Goal: Task Accomplishment & Management: Complete application form

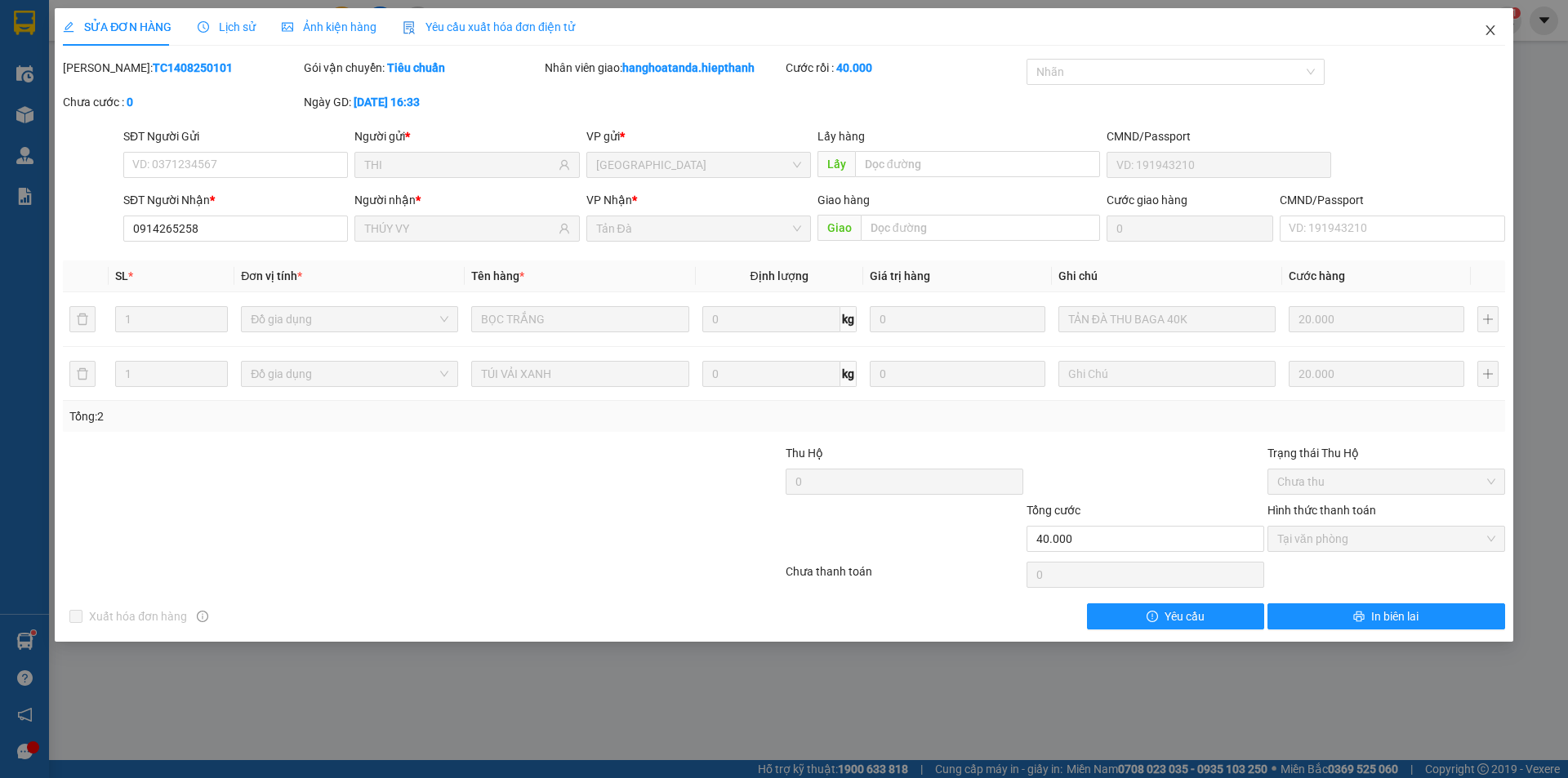
click at [1489, 27] on icon "close" at bounding box center [1490, 30] width 13 height 13
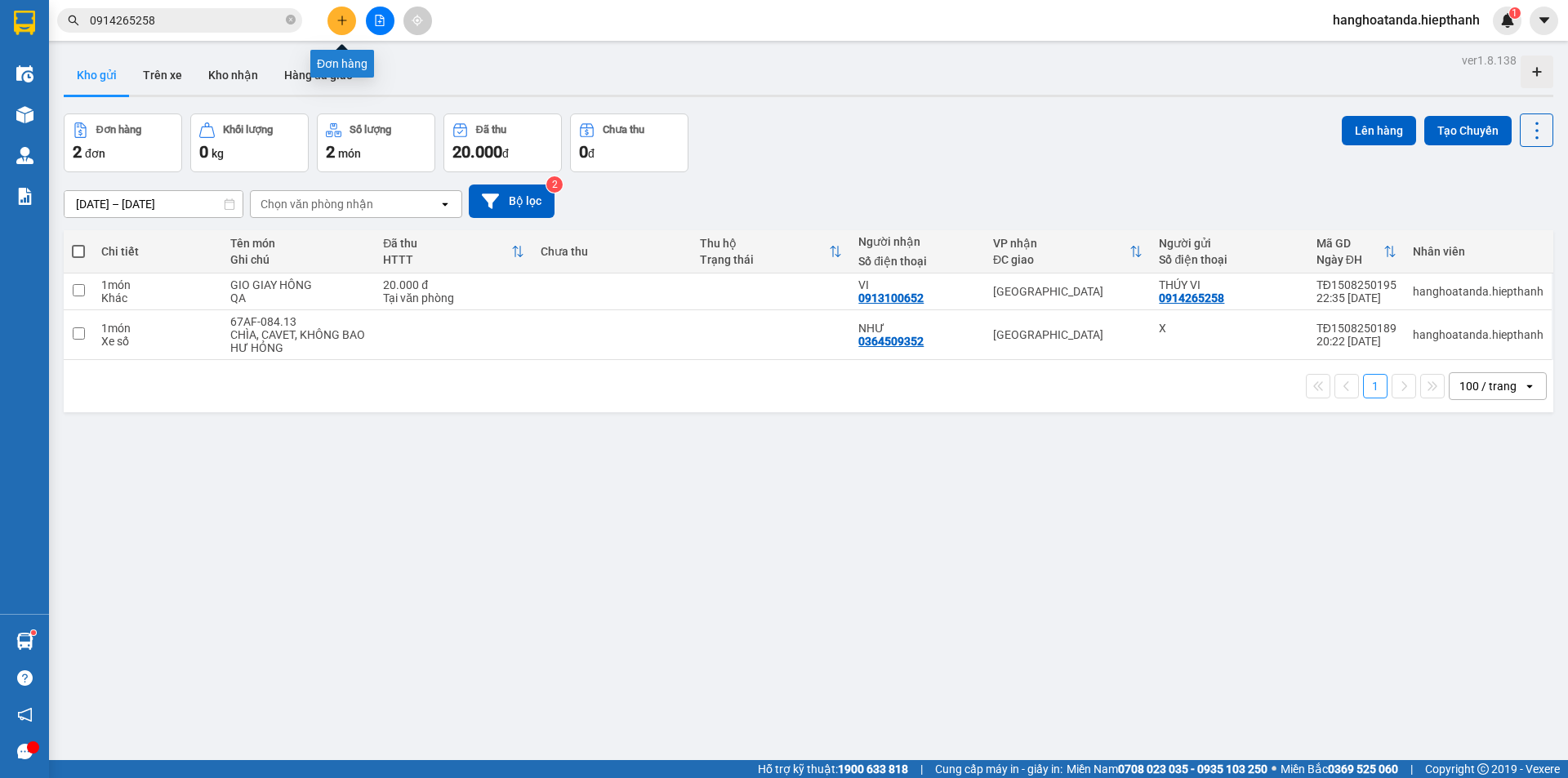
click at [341, 18] on icon "plus" at bounding box center [343, 21] width 12 height 12
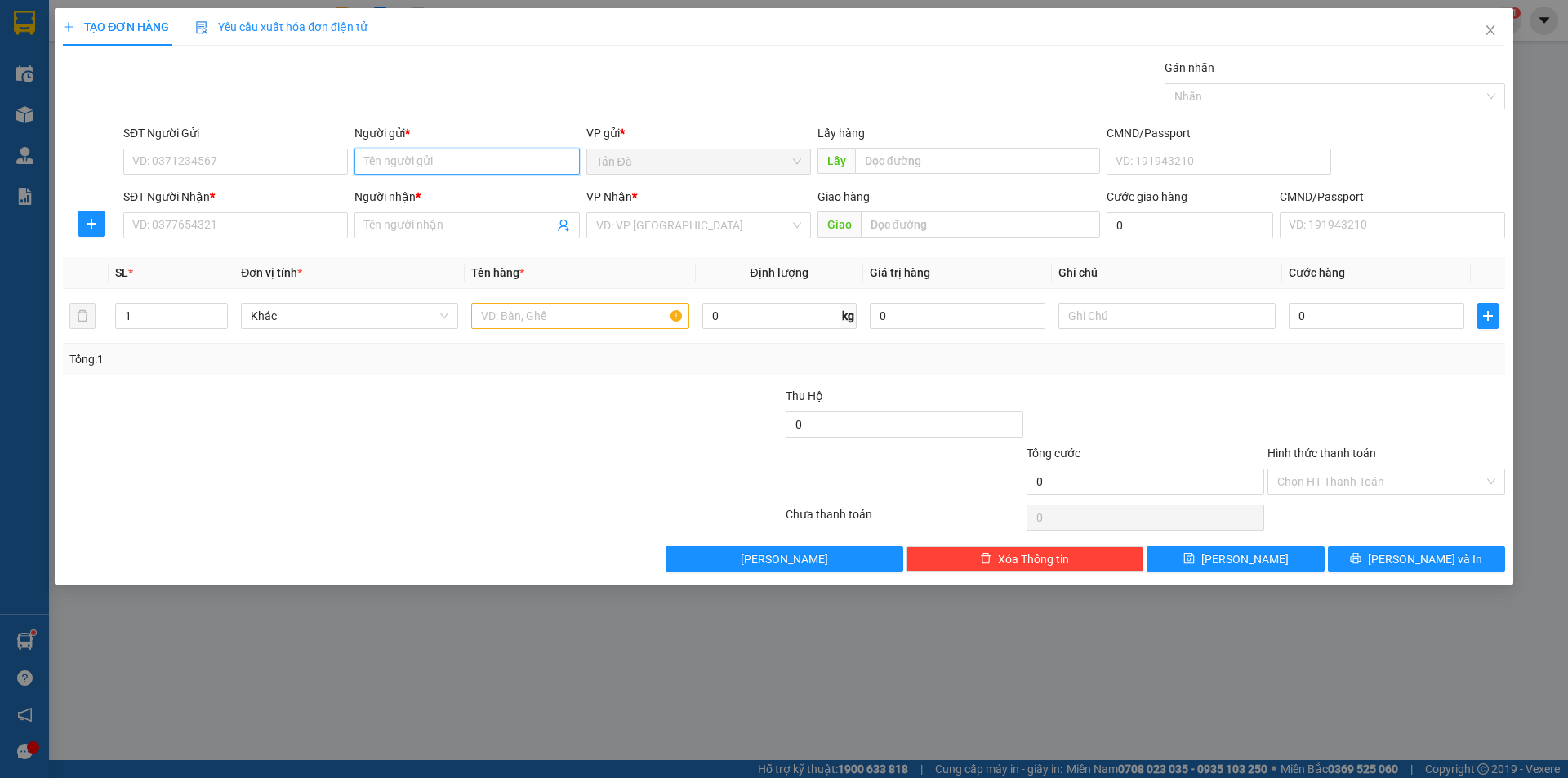
click at [428, 166] on input "Người gửi *" at bounding box center [467, 162] width 225 height 26
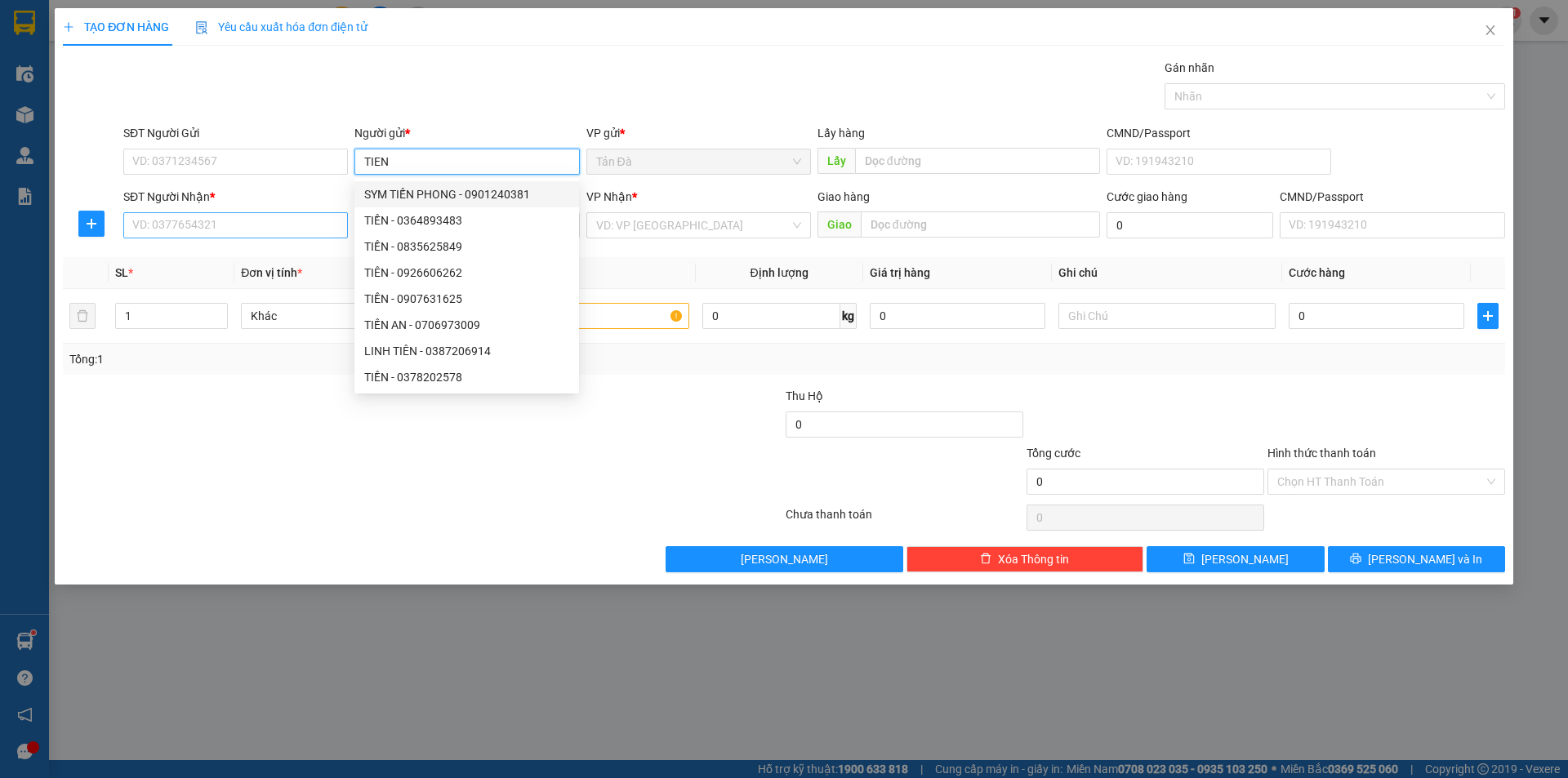
type input "TIEN"
click at [252, 225] on input "SĐT Người Nhận *" at bounding box center [236, 225] width 225 height 26
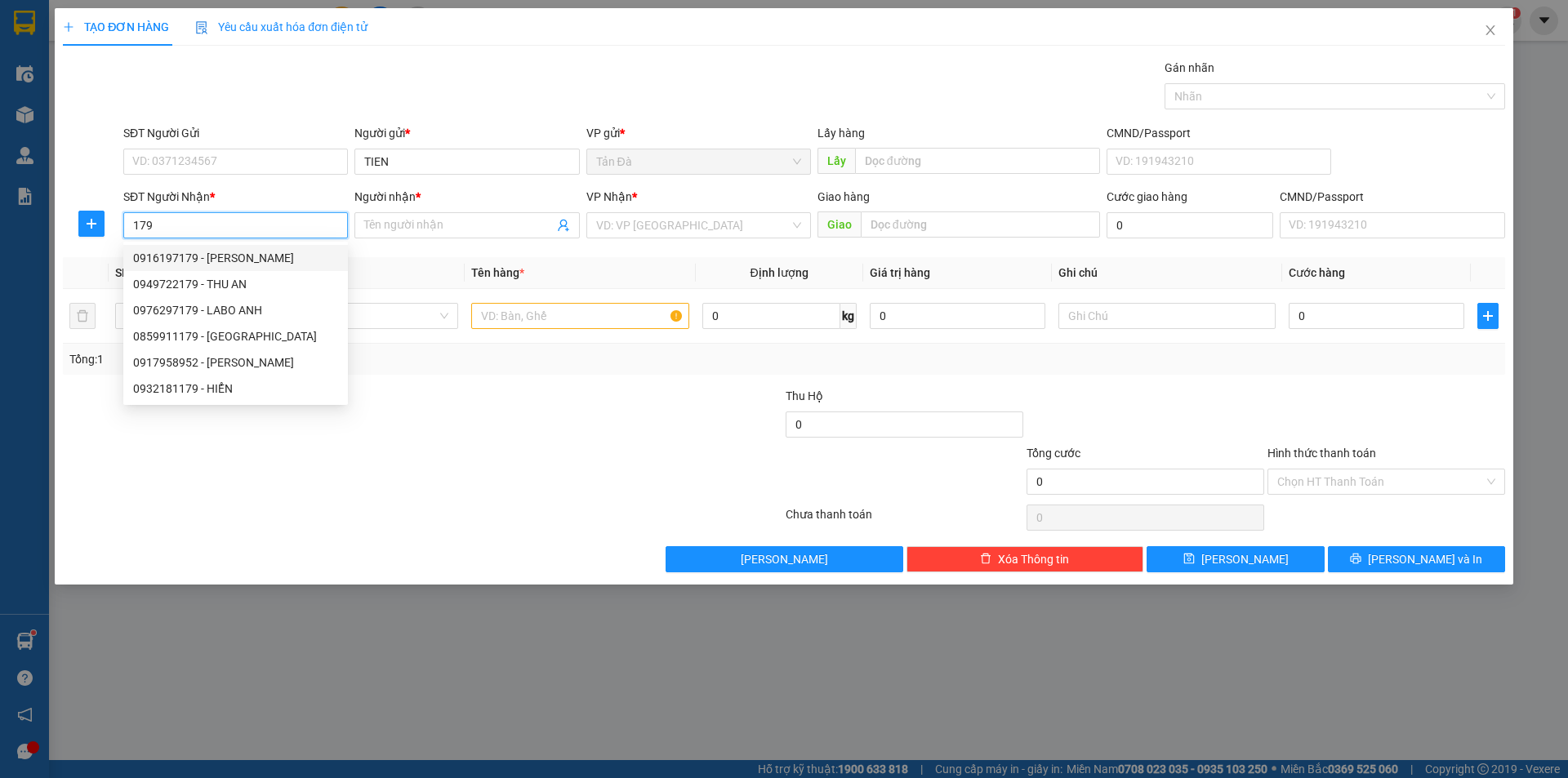
click at [248, 248] on div "0916197179 - [PERSON_NAME]" at bounding box center [236, 258] width 225 height 26
type input "0916197179"
type input "[PERSON_NAME]"
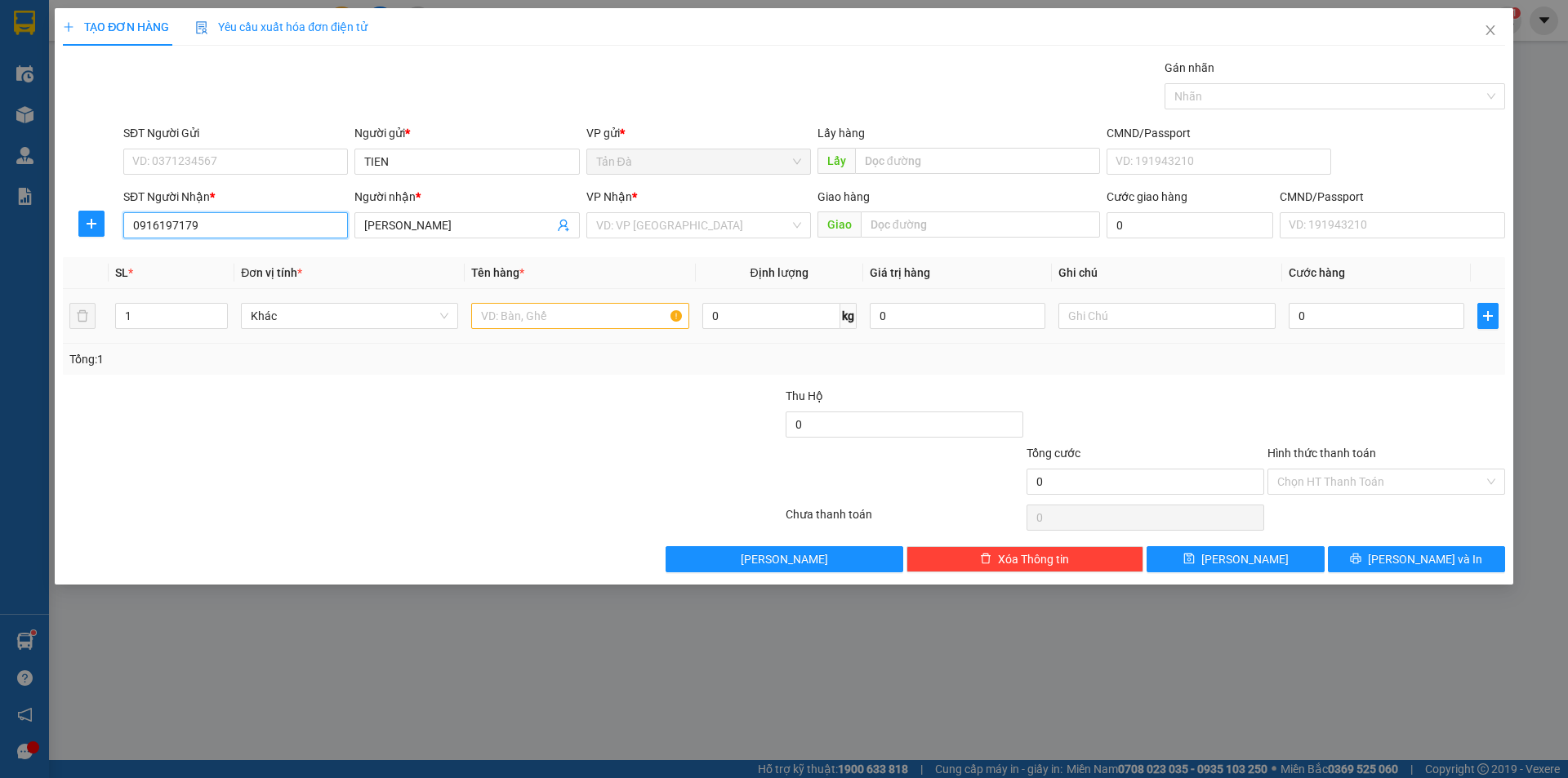
type input "0916197179"
click at [532, 315] on input "text" at bounding box center [580, 316] width 217 height 26
type input "T BOC TRANG"
click at [678, 229] on input "search" at bounding box center [693, 225] width 194 height 25
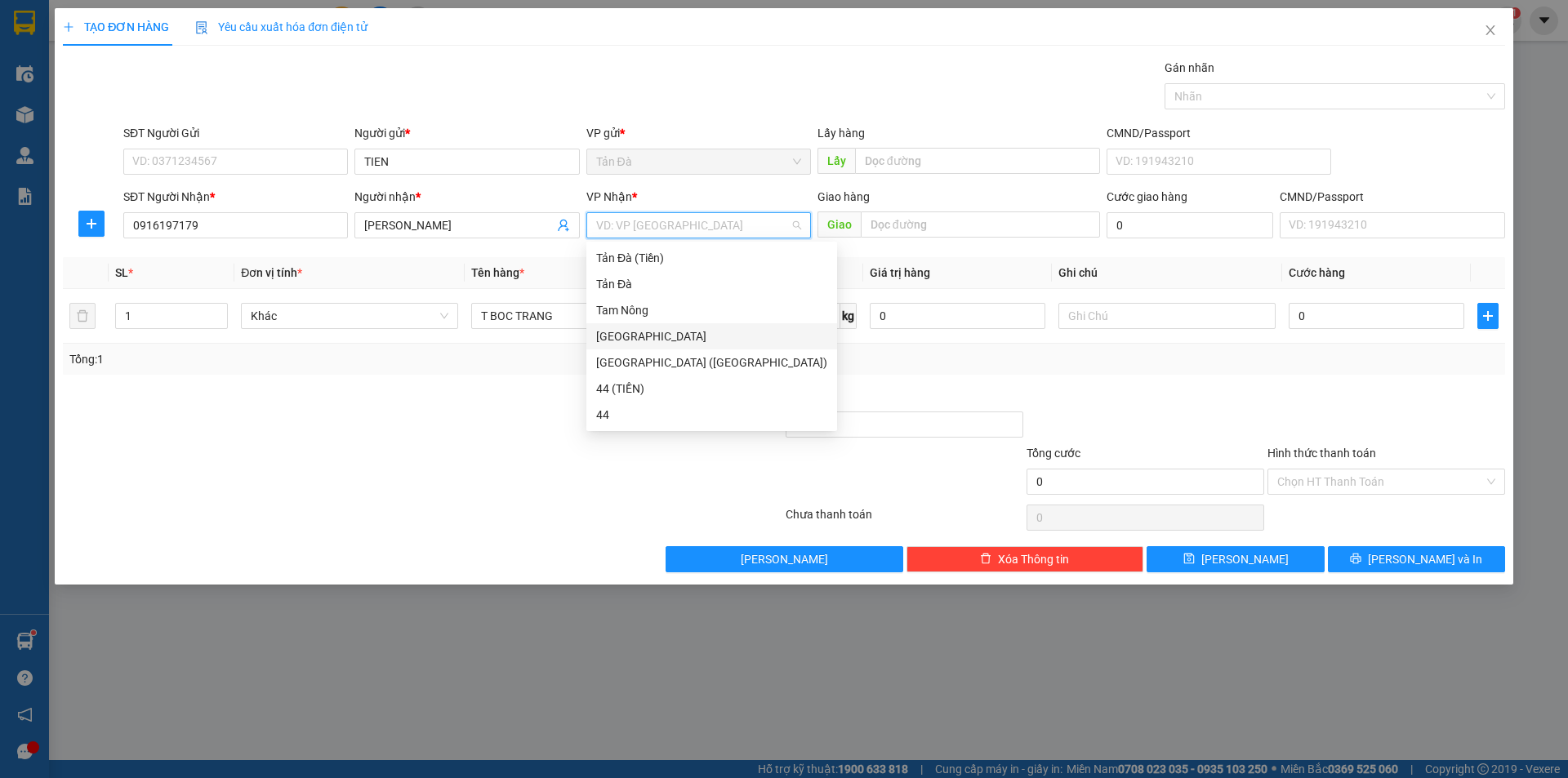
click at [631, 326] on div "[GEOGRAPHIC_DATA]" at bounding box center [712, 337] width 251 height 26
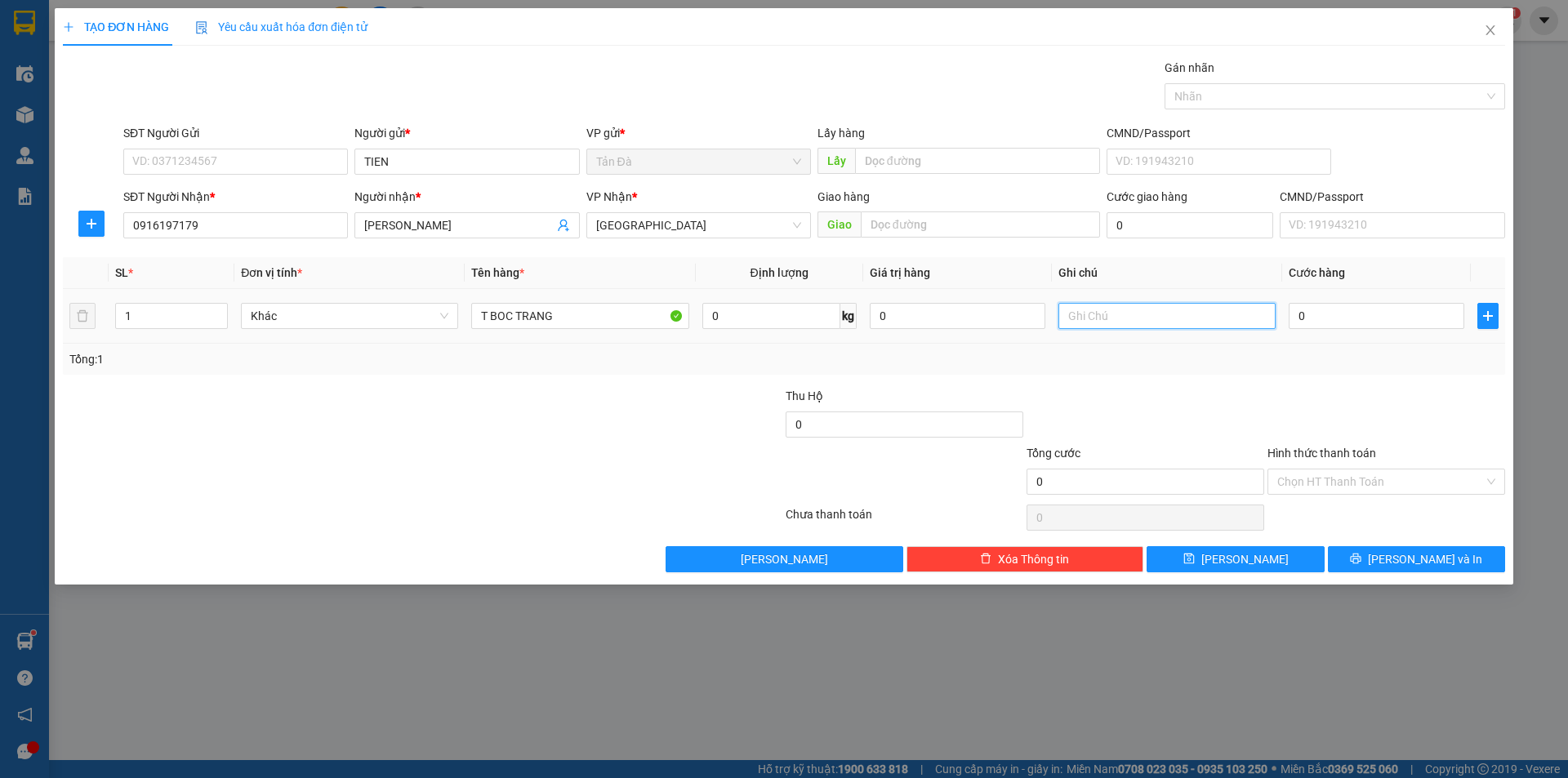
click at [1096, 319] on input "text" at bounding box center [1167, 316] width 217 height 26
type input "A"
type input "ÂM LI"
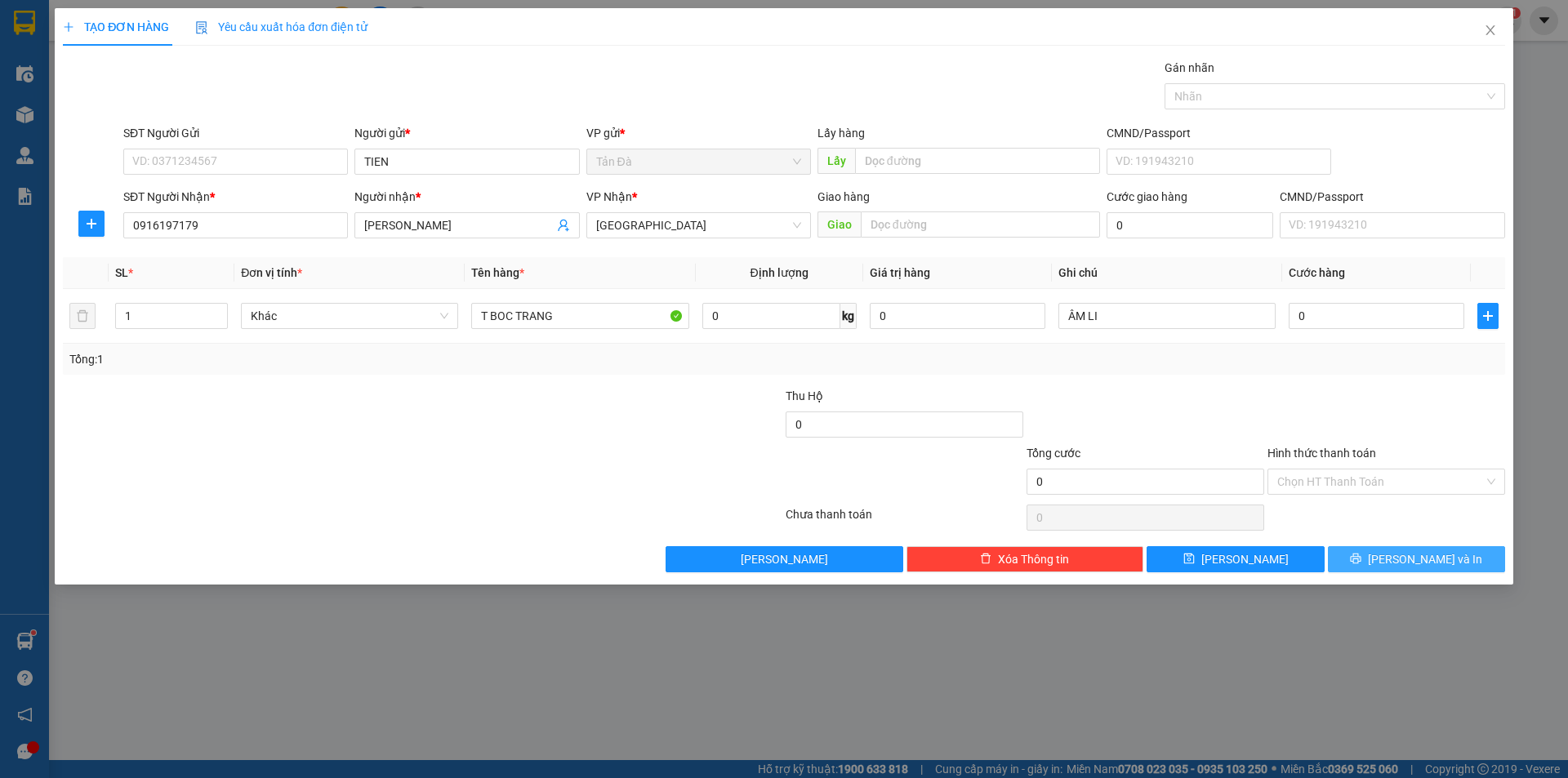
click at [1419, 556] on span "[PERSON_NAME] và In" at bounding box center [1426, 560] width 115 height 18
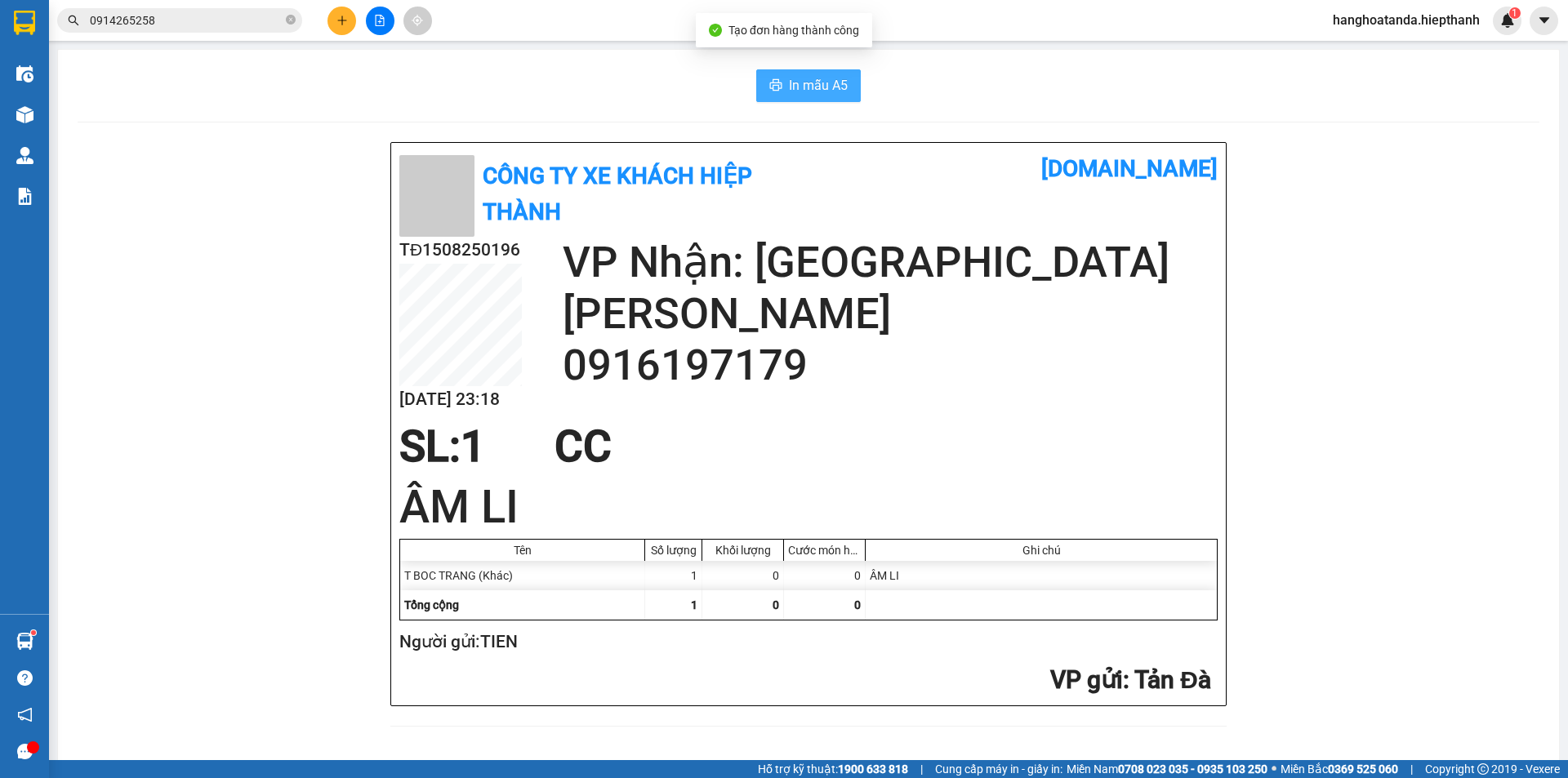
click at [803, 75] on span "In mẫu A5" at bounding box center [819, 85] width 59 height 21
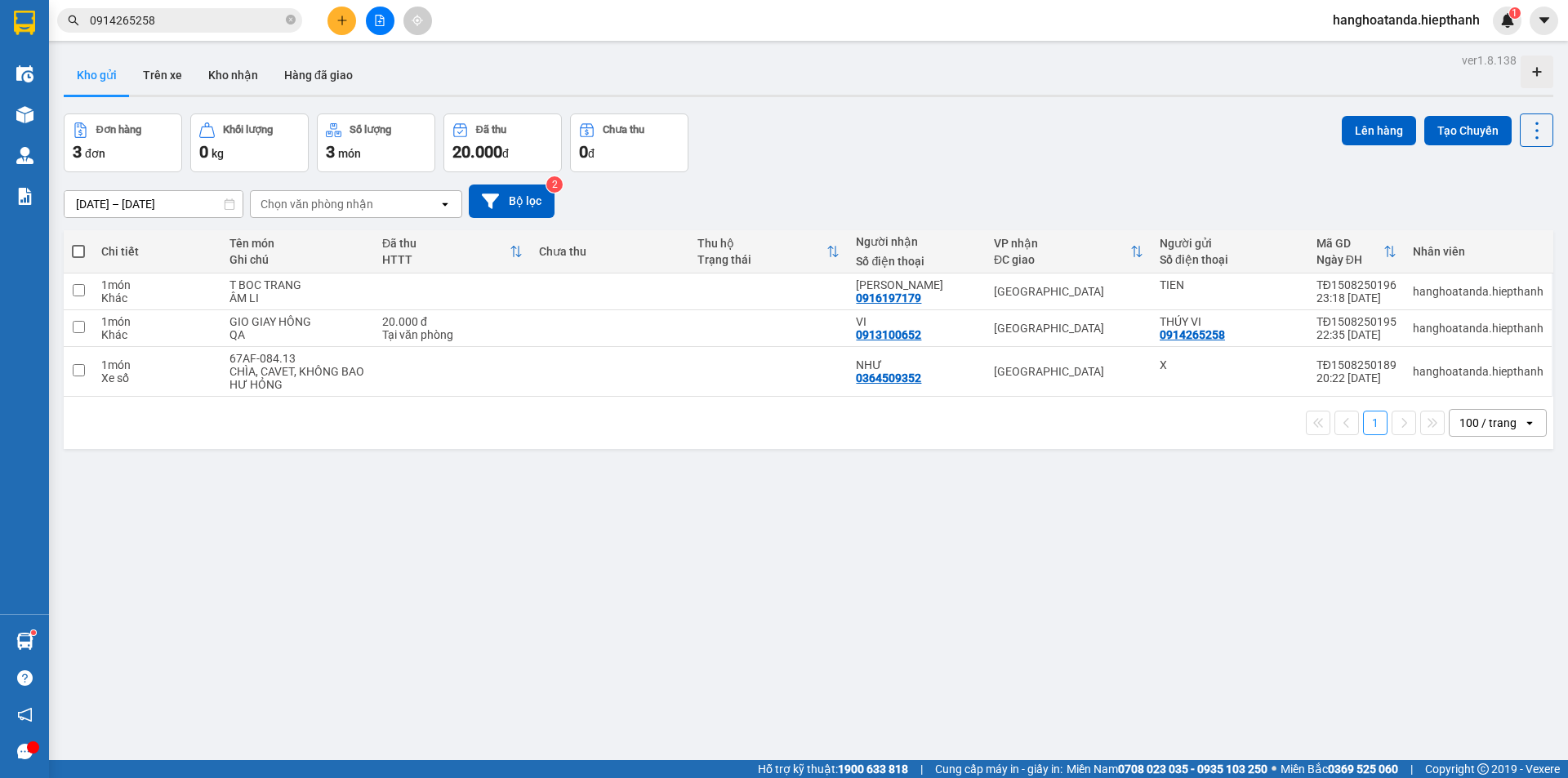
scroll to position [33, 0]
click at [347, 17] on icon "plus" at bounding box center [343, 21] width 12 height 12
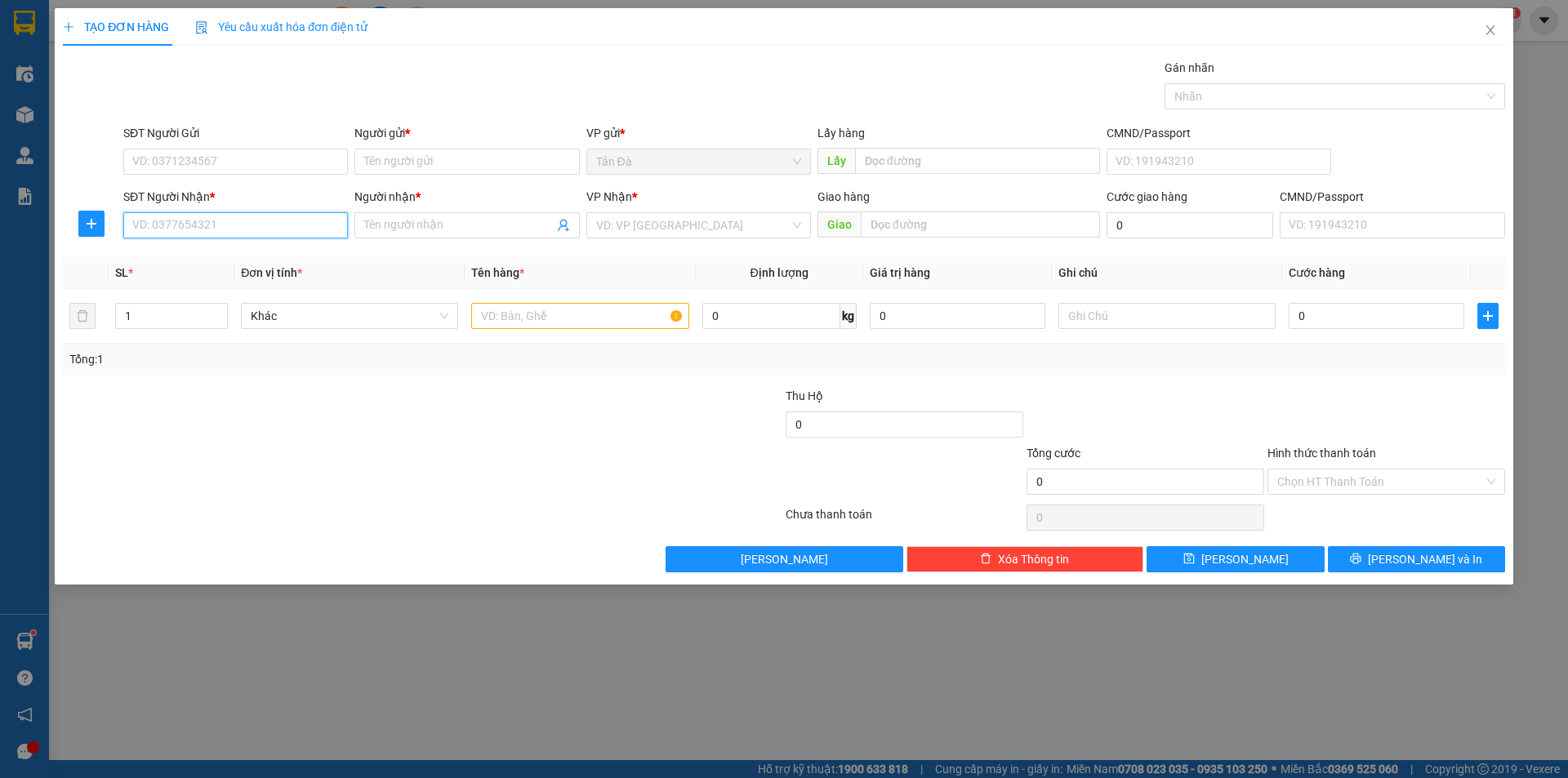
click at [238, 228] on input "SĐT Người Nhận *" at bounding box center [236, 225] width 225 height 26
click at [237, 229] on input "SĐT Người Nhận *" at bounding box center [236, 225] width 225 height 26
click at [221, 256] on div "0902773489 - THÁI" at bounding box center [236, 258] width 205 height 18
type input "0902773489"
type input "THÁI"
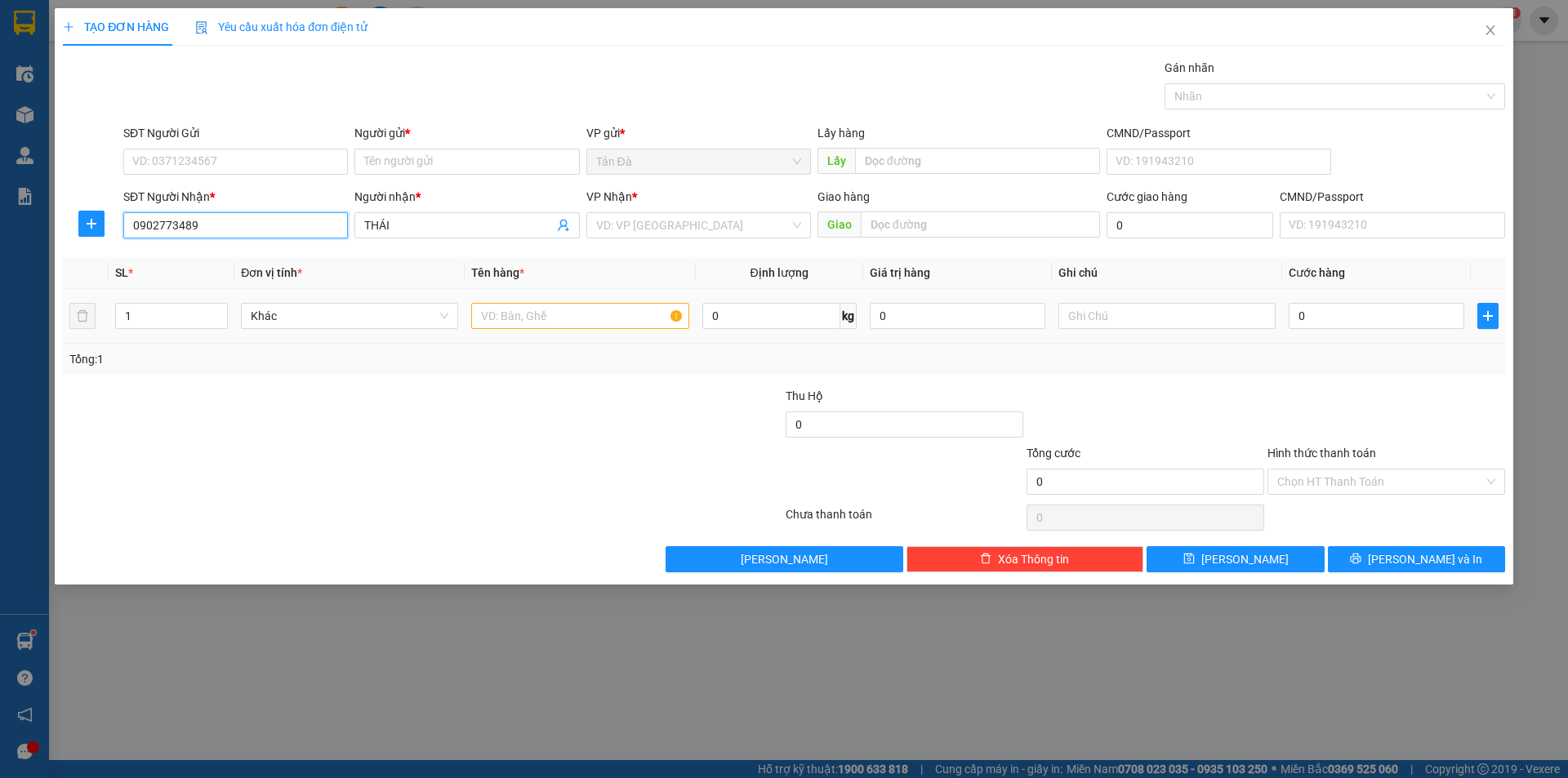
type input "0902773489"
click at [506, 318] on input "text" at bounding box center [580, 316] width 217 height 26
type input "GOI GIAY QK TRANG"
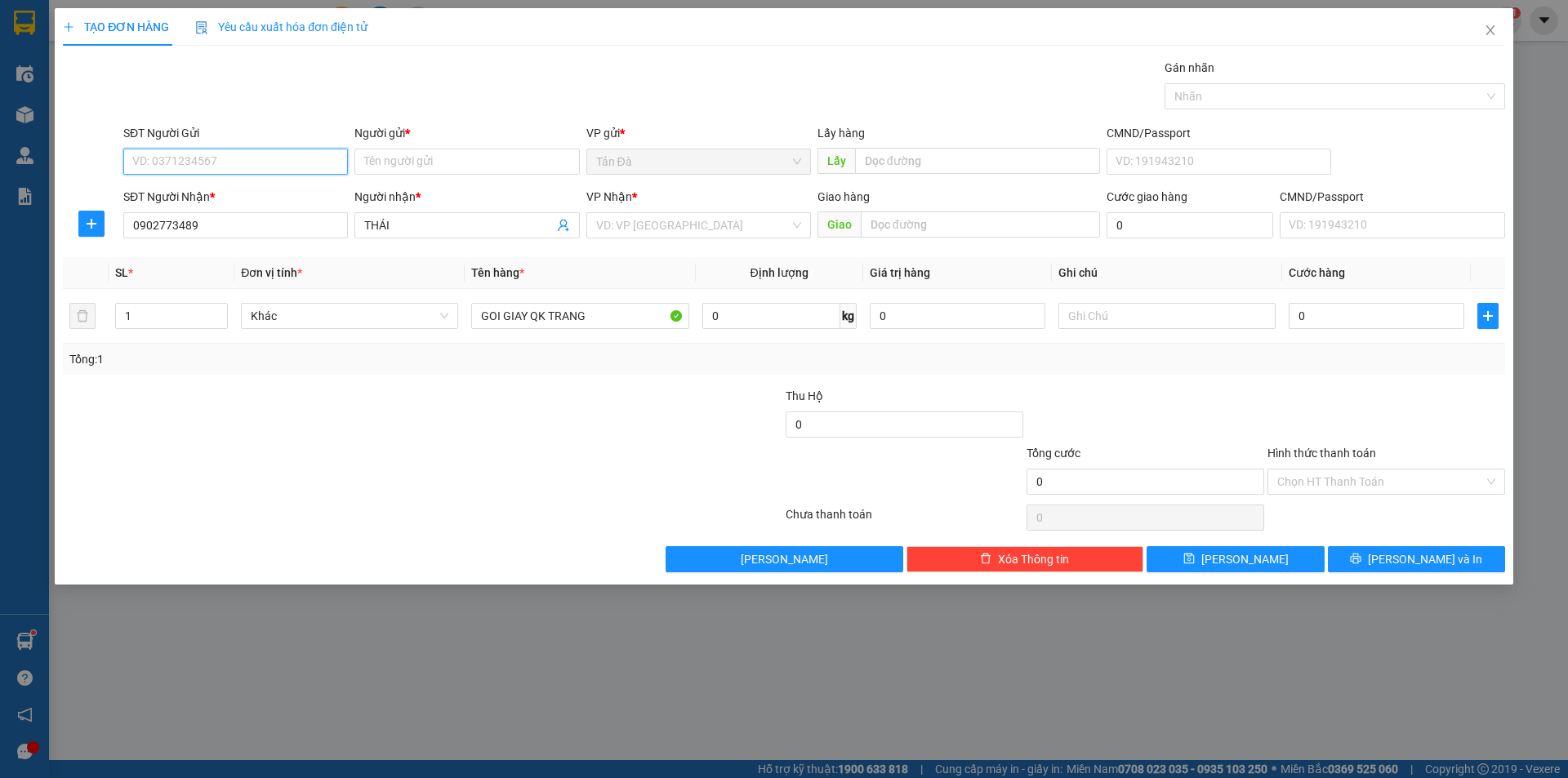
click at [252, 157] on input "SĐT Người Gửi" at bounding box center [236, 162] width 225 height 26
type input "0934046540"
click at [220, 187] on div "0934046540 - TIÊN" at bounding box center [236, 194] width 205 height 18
type input "TIÊN"
type input "0934046540"
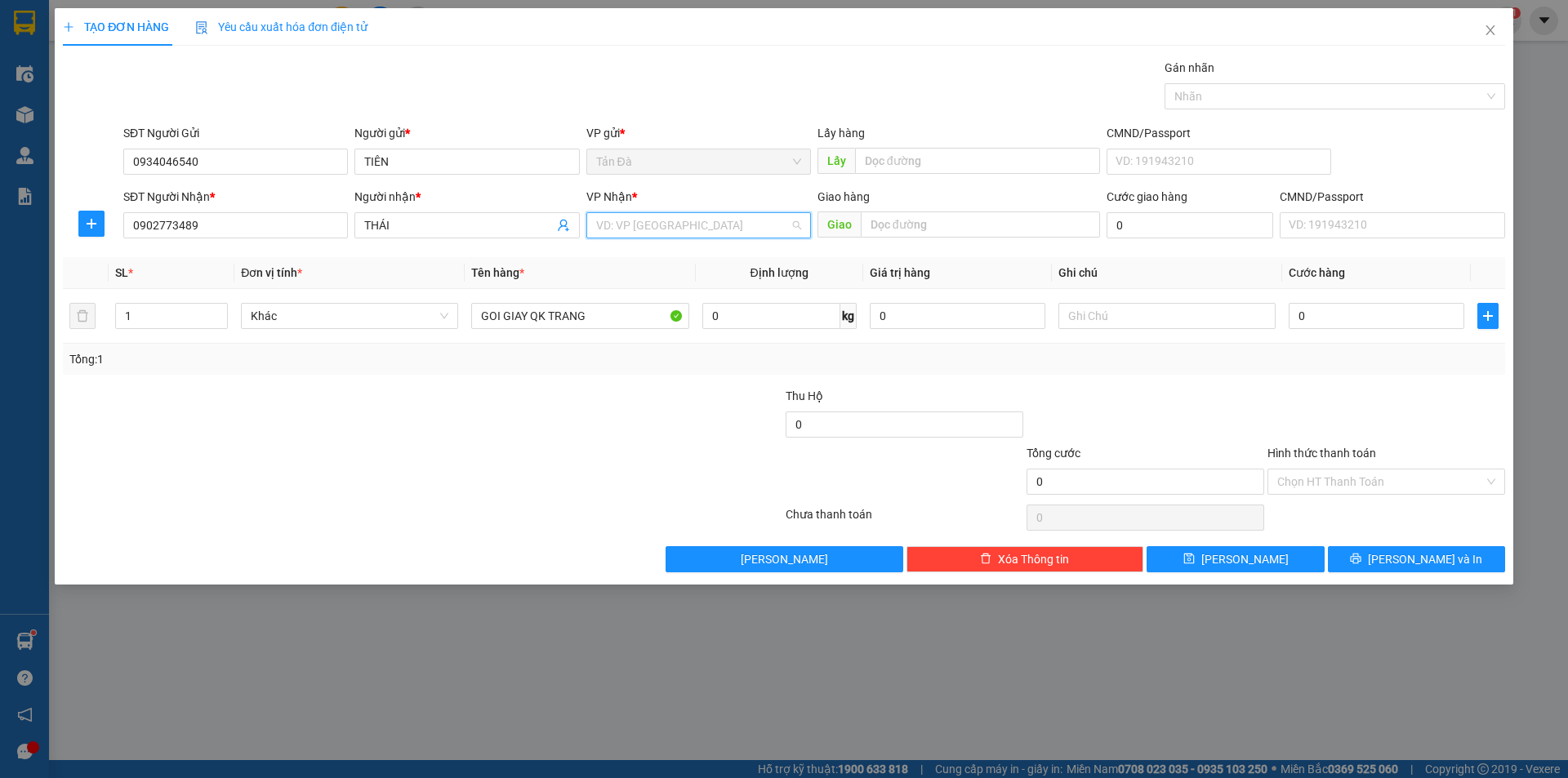
click at [659, 228] on input "search" at bounding box center [693, 225] width 194 height 25
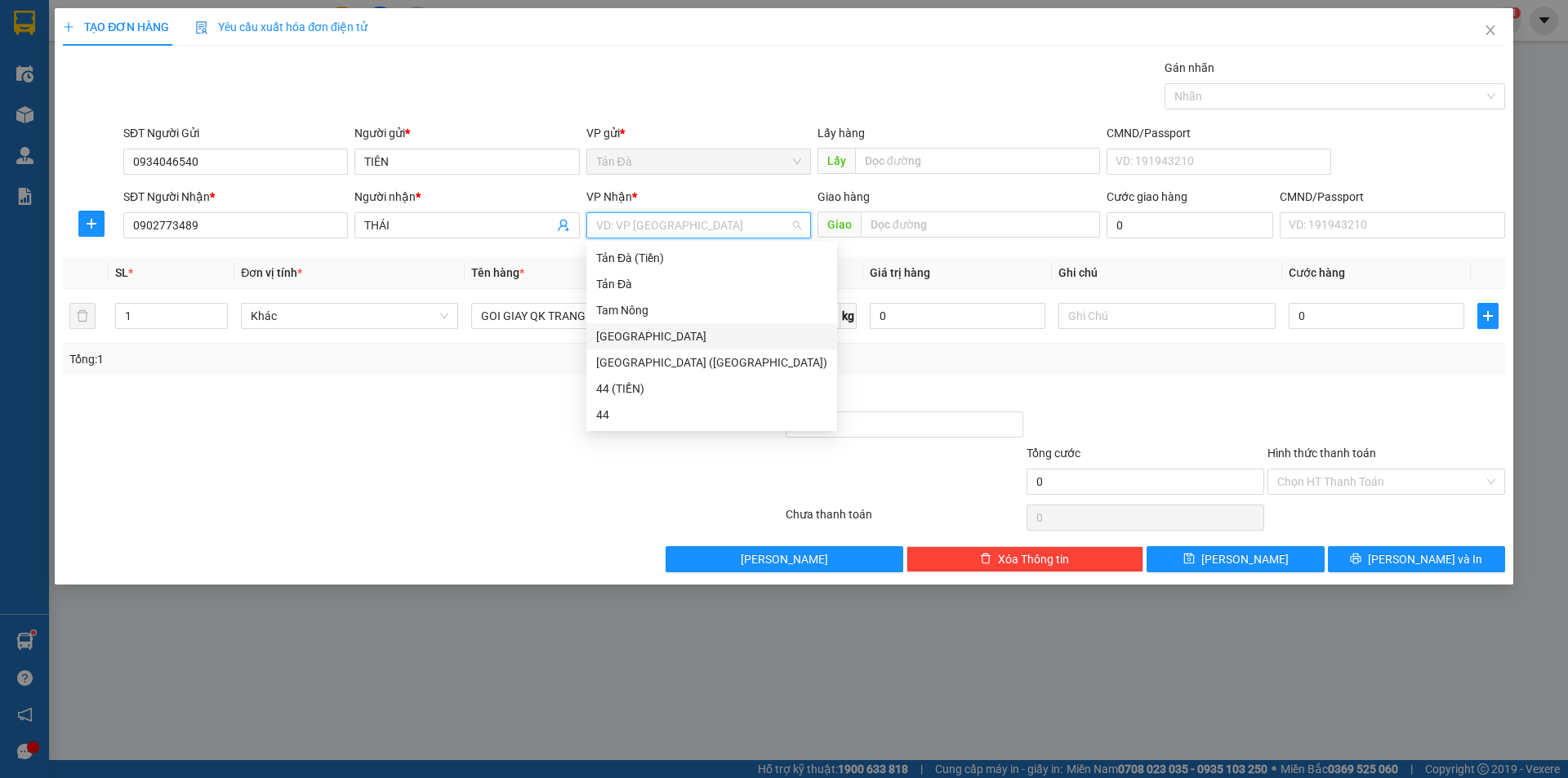
click at [631, 329] on div "[GEOGRAPHIC_DATA]" at bounding box center [712, 337] width 231 height 18
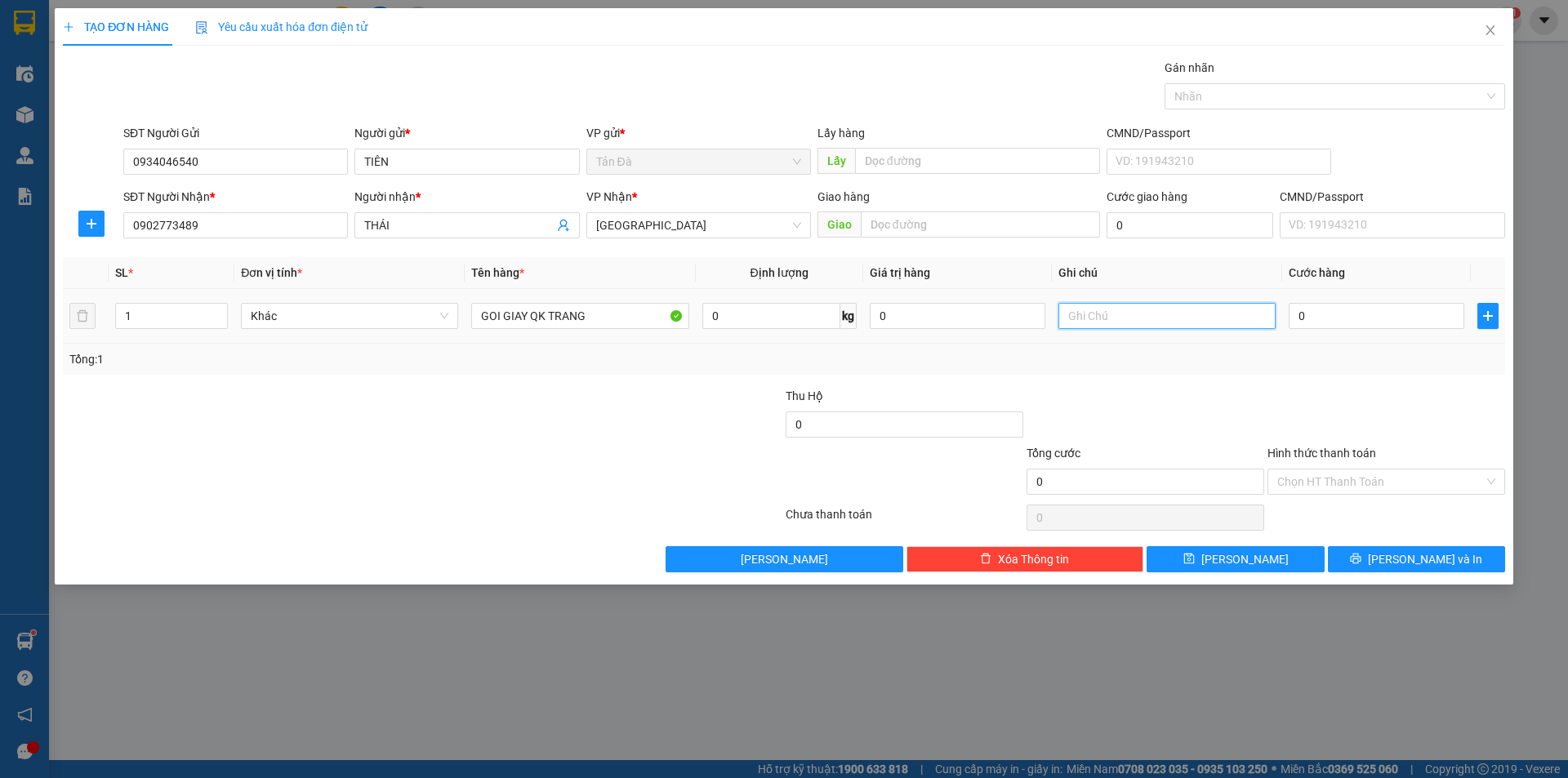
click at [1139, 319] on input "text" at bounding box center [1167, 316] width 217 height 26
type input "CAR T ĐT"
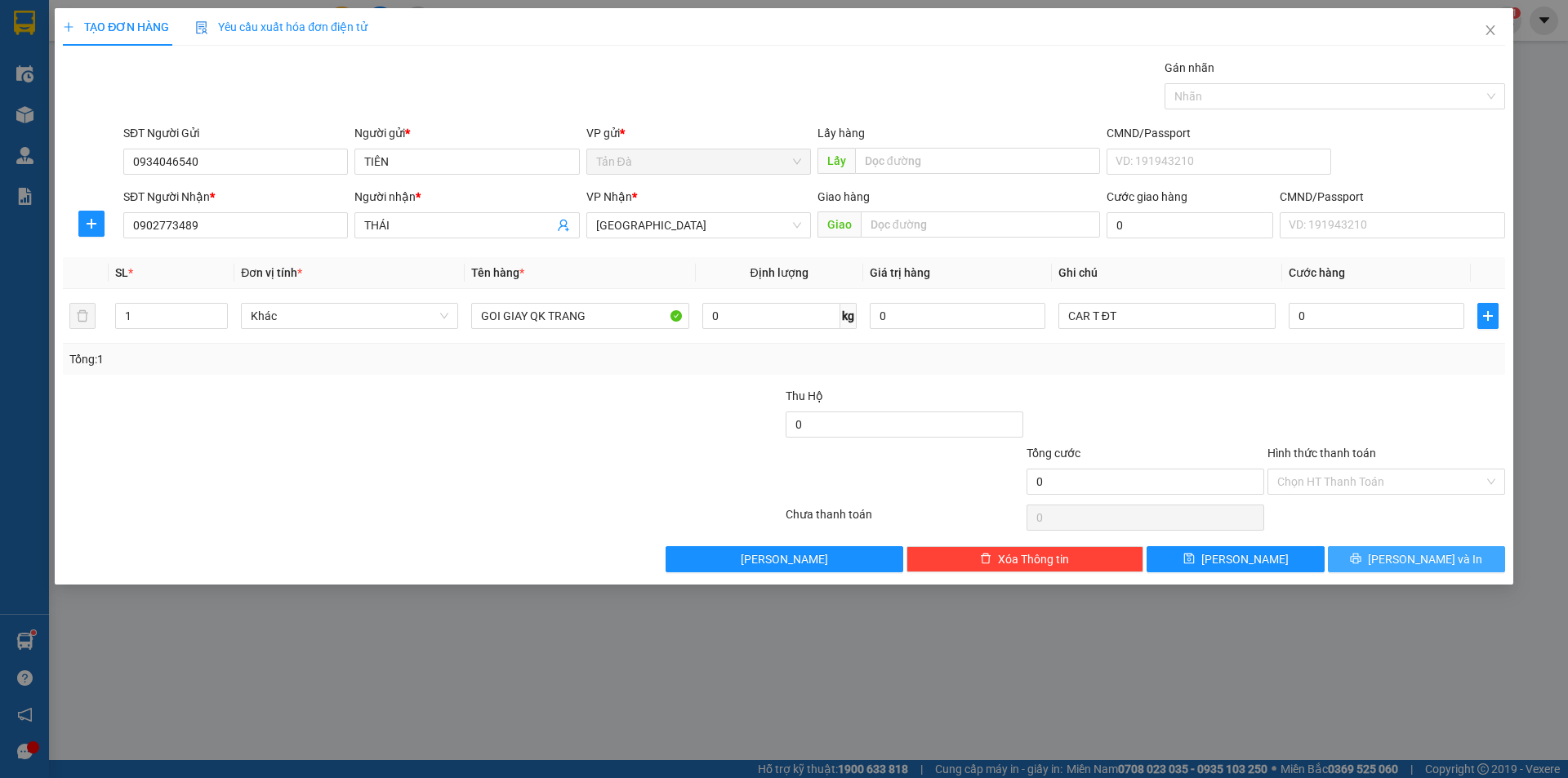
click at [1408, 554] on span "[PERSON_NAME] và In" at bounding box center [1426, 560] width 115 height 18
click at [1445, 555] on span "[PERSON_NAME] và In" at bounding box center [1426, 560] width 115 height 18
click at [1369, 556] on span "loading" at bounding box center [1360, 559] width 18 height 12
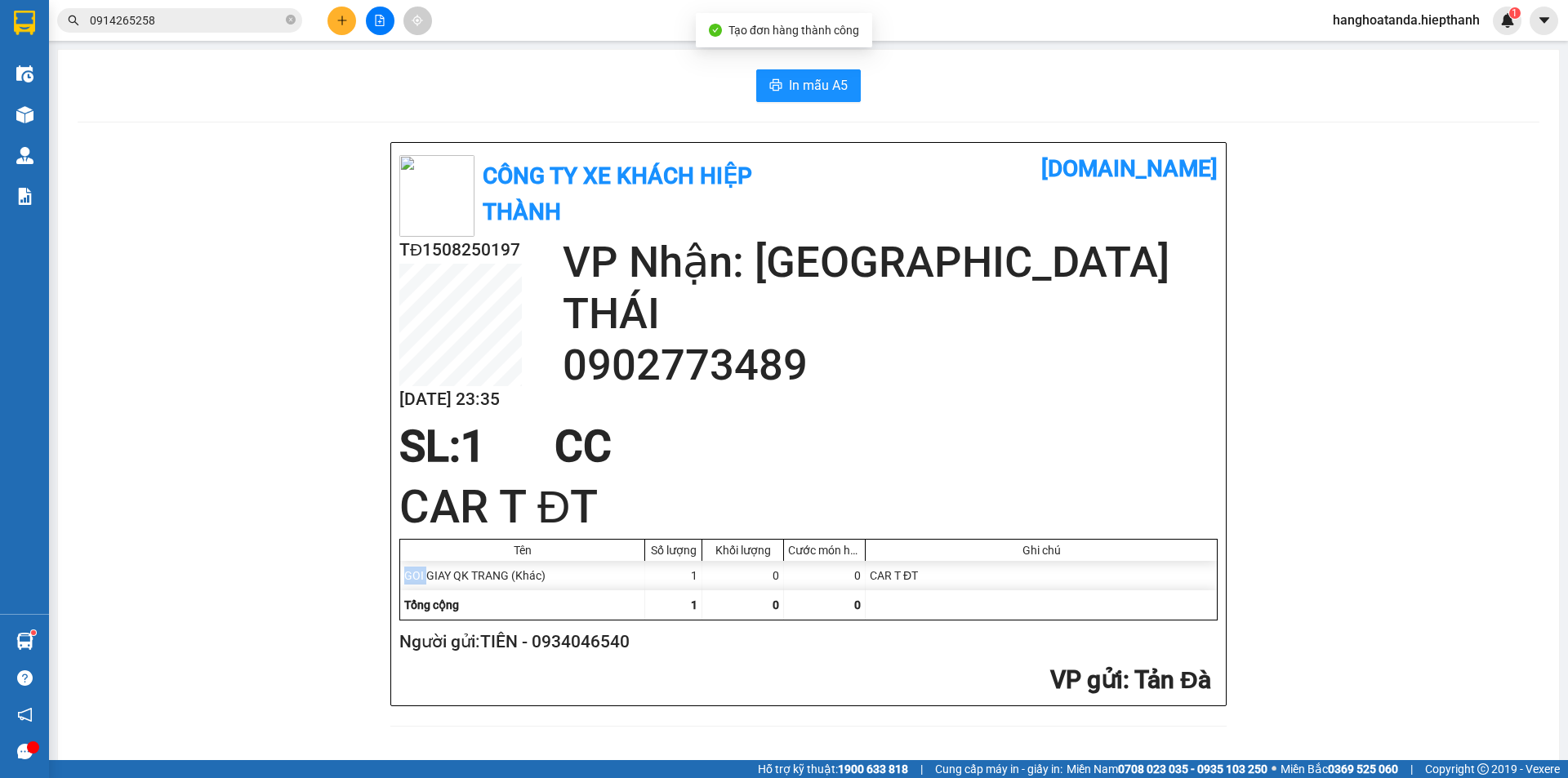
click at [1399, 556] on div "Công Ty xe khách HIỆP THÀNH [DOMAIN_NAME] TĐ1508250197 [DATE] 23:35 VP Nhận: [G…" at bounding box center [809, 444] width 1462 height 604
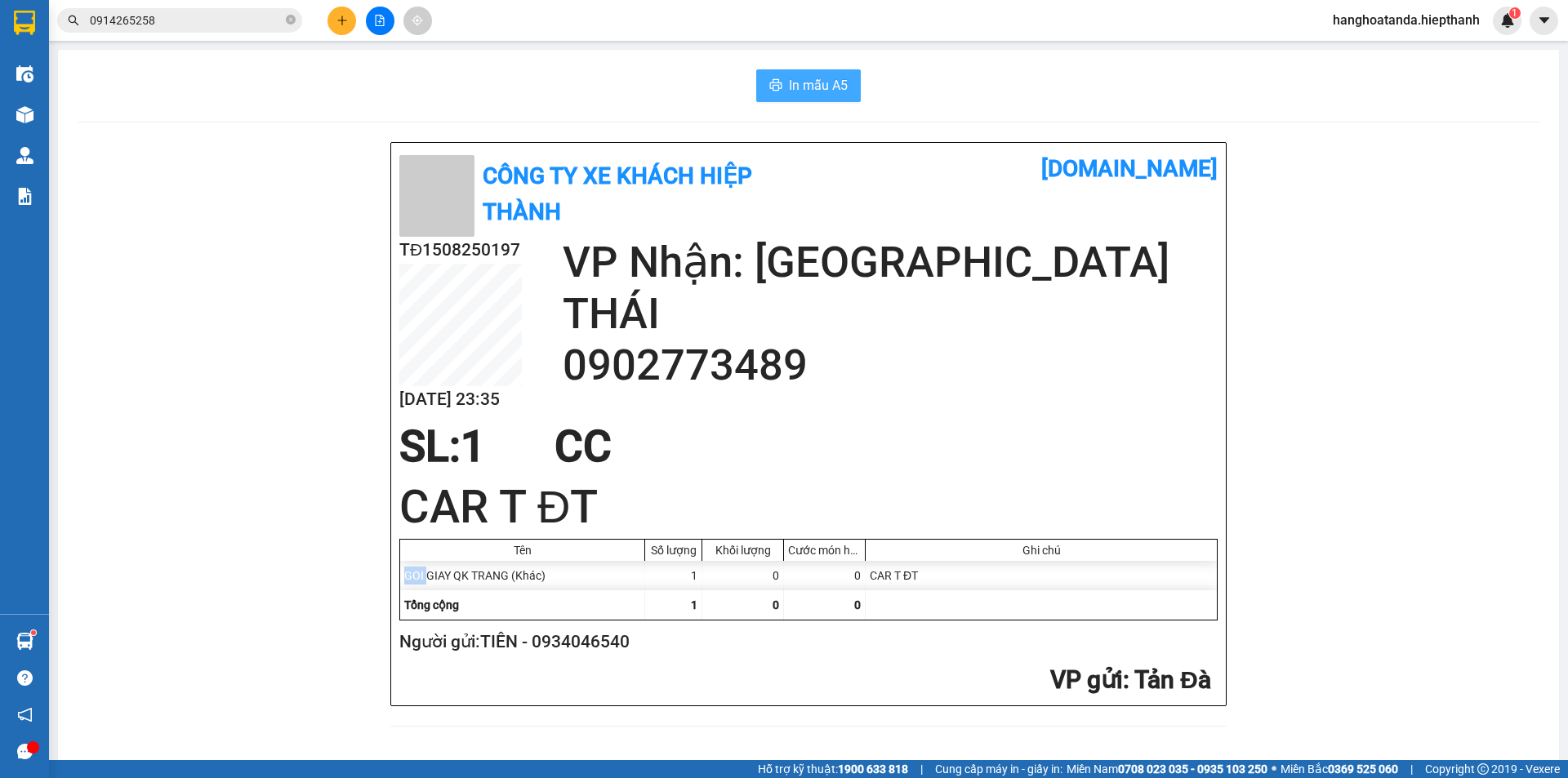
click at [812, 78] on span "In mẫu A5" at bounding box center [819, 85] width 59 height 21
